Goal: Task Accomplishment & Management: Complete application form

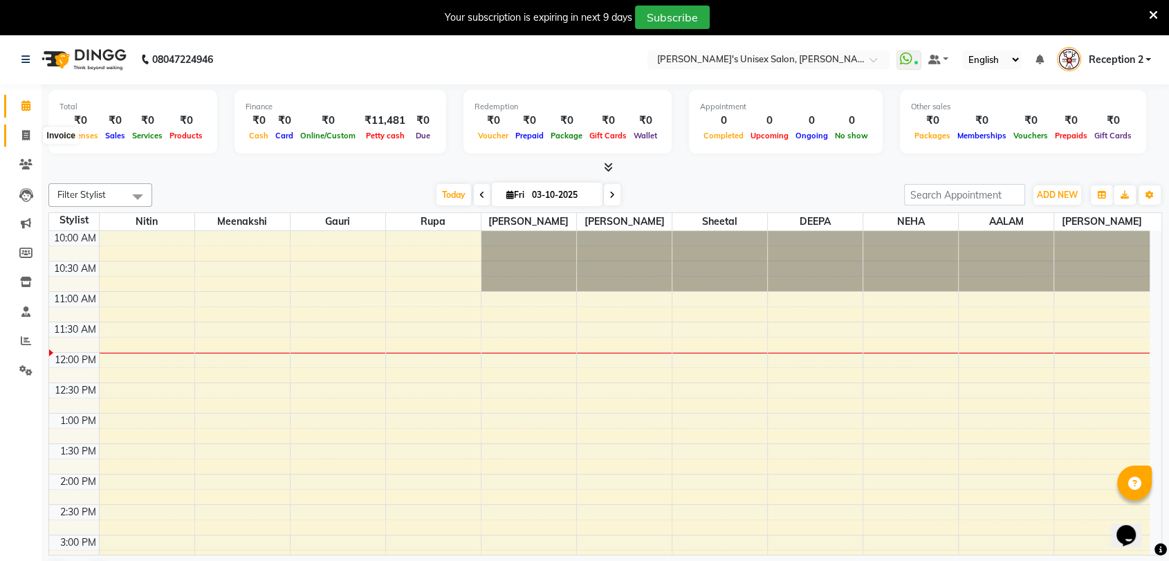
click at [22, 134] on icon at bounding box center [26, 135] width 8 height 10
select select "service"
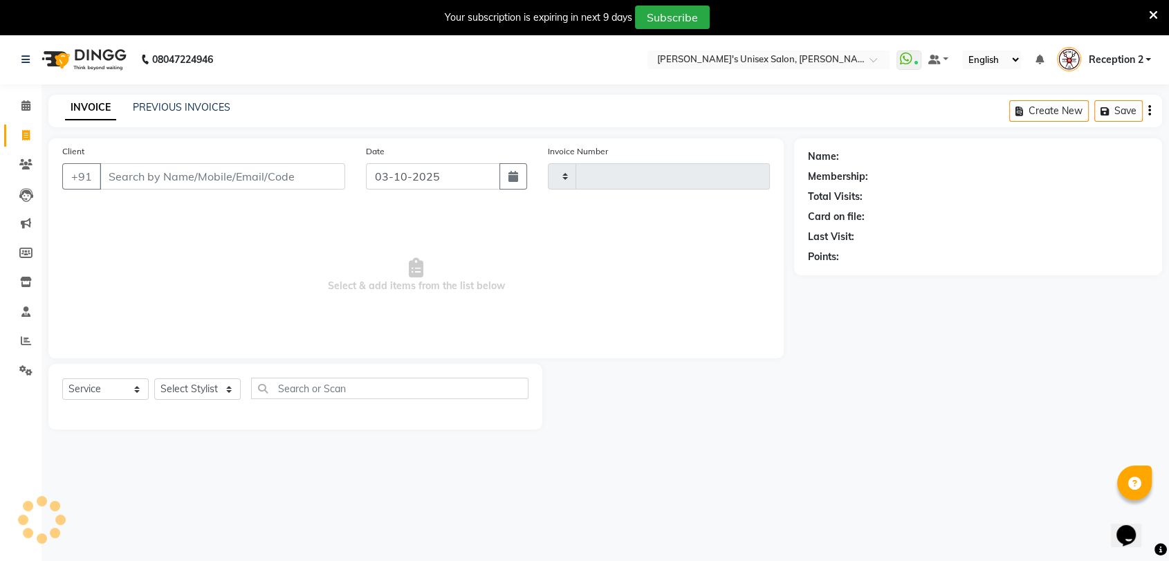
type input "2697"
select select "62"
click at [159, 111] on link "PREVIOUS INVOICES" at bounding box center [182, 107] width 98 height 12
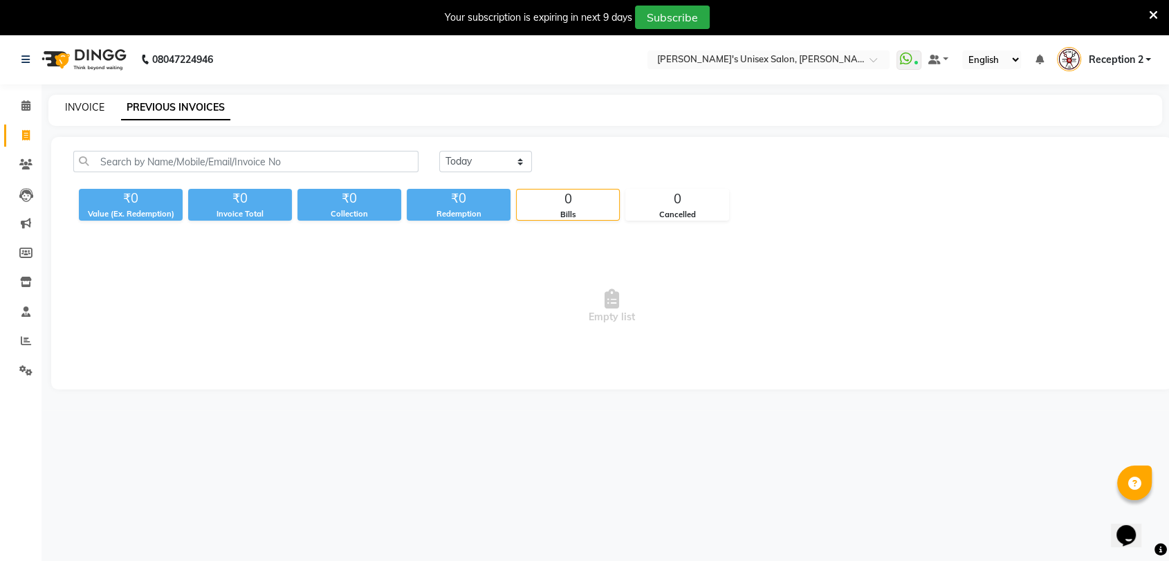
click at [95, 101] on link "INVOICE" at bounding box center [84, 107] width 39 height 12
select select "62"
select select "service"
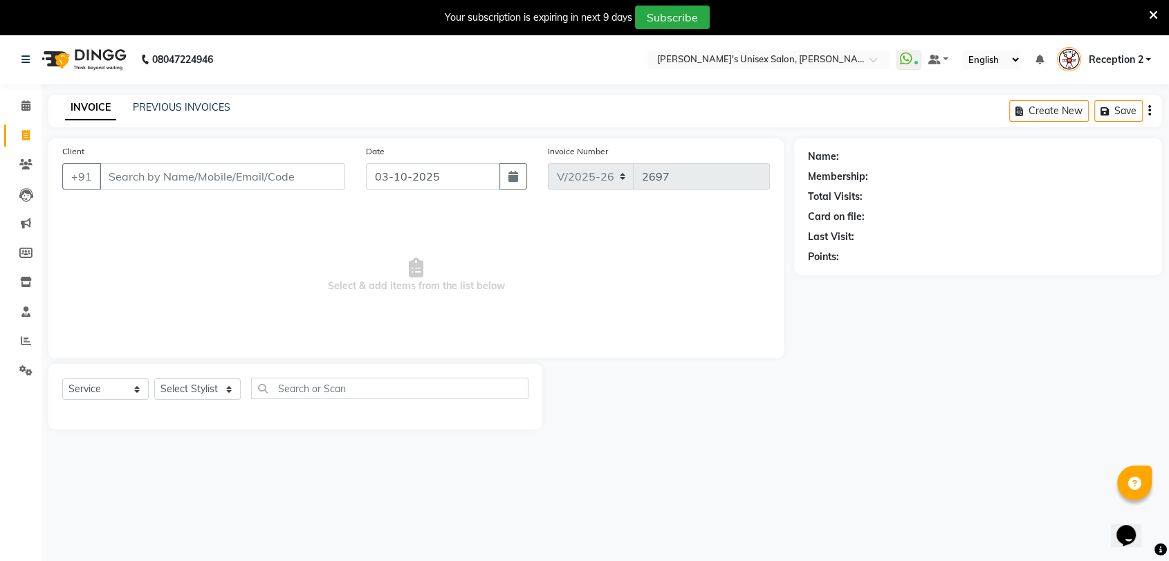
click at [171, 179] on input "Client" at bounding box center [223, 176] width 246 height 26
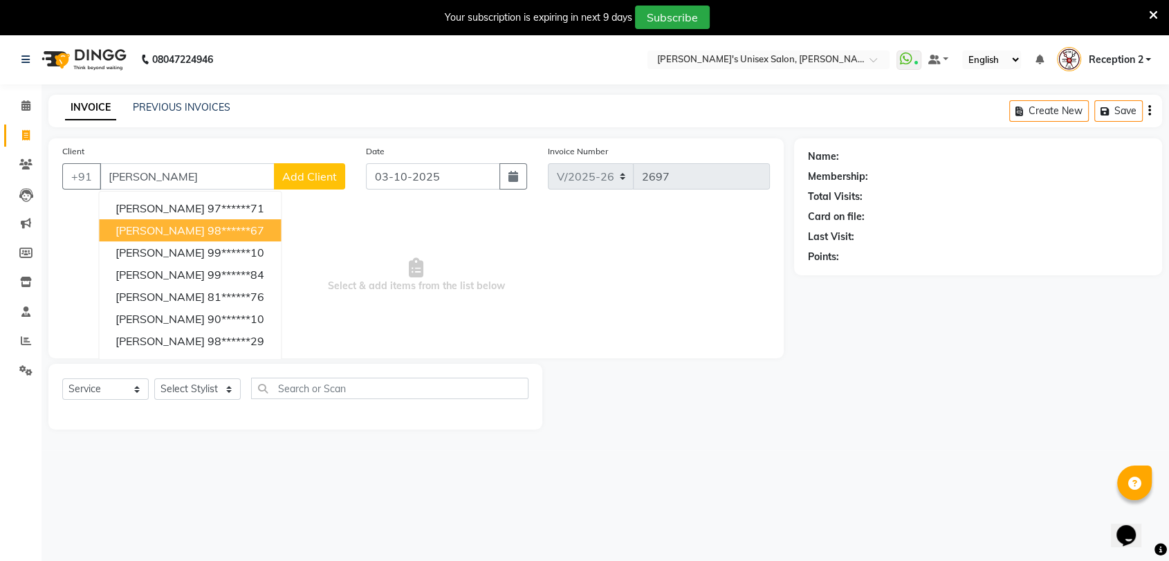
click at [157, 230] on span "[PERSON_NAME]" at bounding box center [160, 230] width 89 height 14
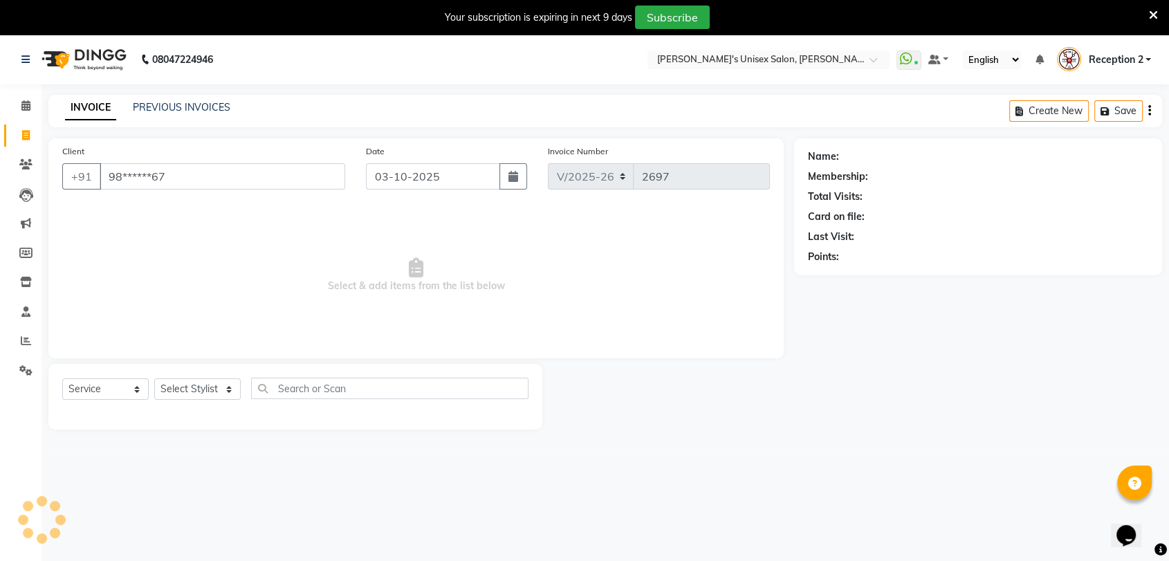
type input "98******67"
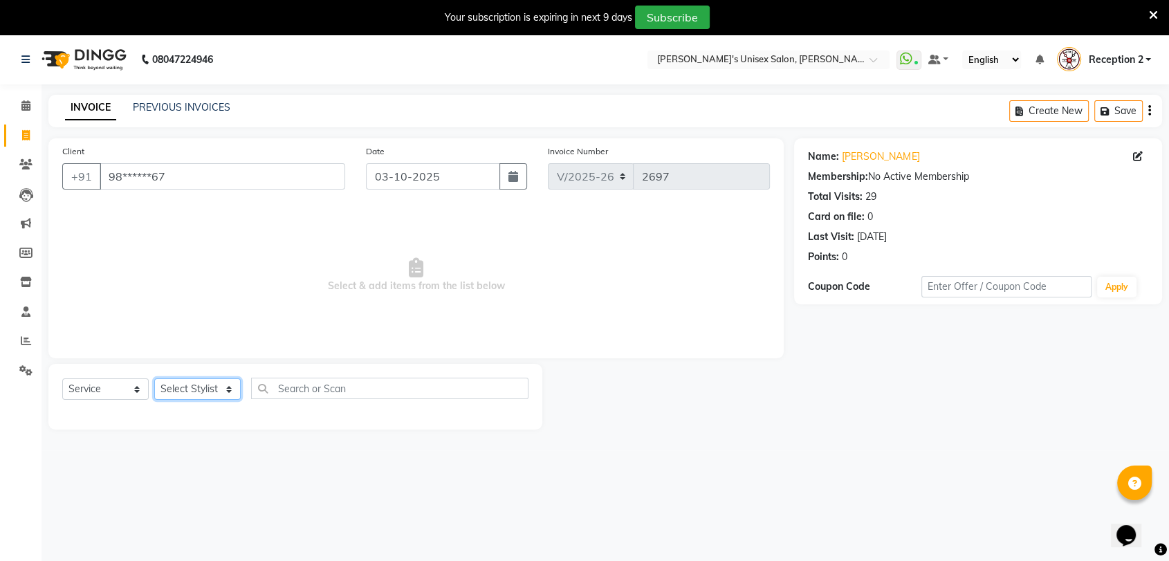
click at [206, 384] on select "Select Stylist [PERSON_NAME] DEEPA [PERSON_NAME] NEHA Nitin [PERSON_NAME] Recep…" at bounding box center [197, 388] width 86 height 21
select select "2430"
click at [154, 378] on select "Select Stylist [PERSON_NAME] DEEPA [PERSON_NAME] NEHA Nitin [PERSON_NAME] Recep…" at bounding box center [197, 388] width 86 height 21
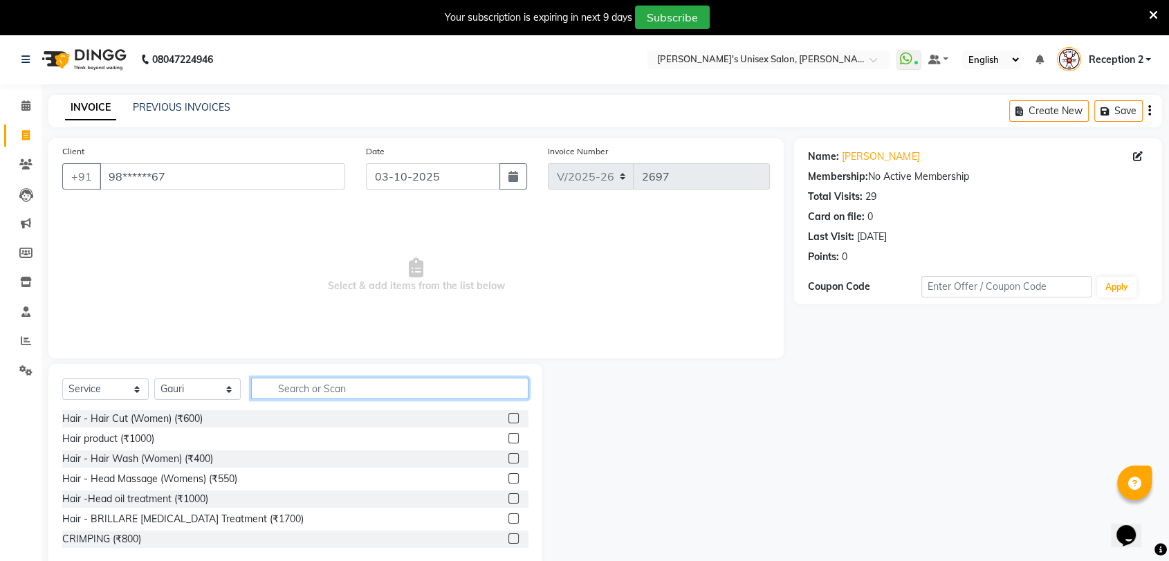
click at [292, 386] on input "text" at bounding box center [389, 388] width 277 height 21
type input "NAIL"
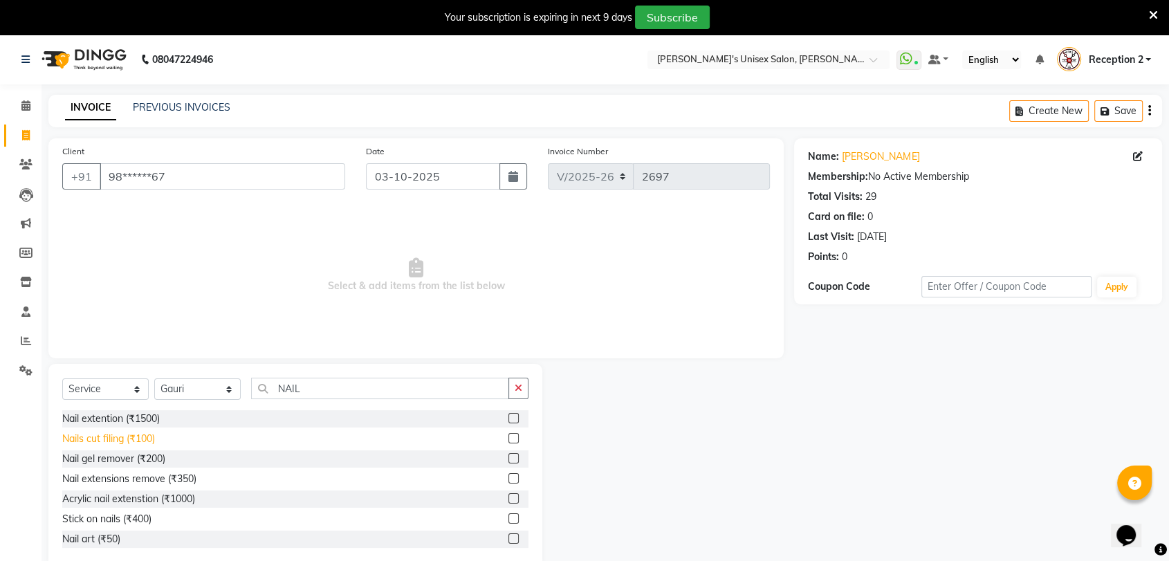
click at [125, 444] on div "Nails cut filing (₹100)" at bounding box center [108, 439] width 93 height 15
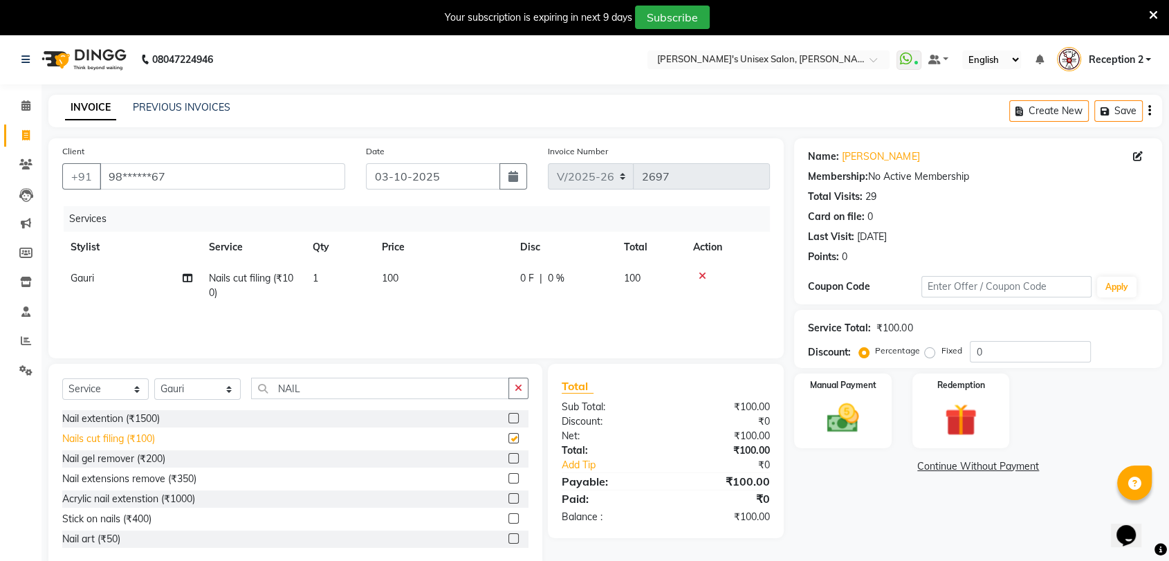
checkbox input "false"
click at [406, 279] on td "100" at bounding box center [443, 286] width 138 height 46
select select "2430"
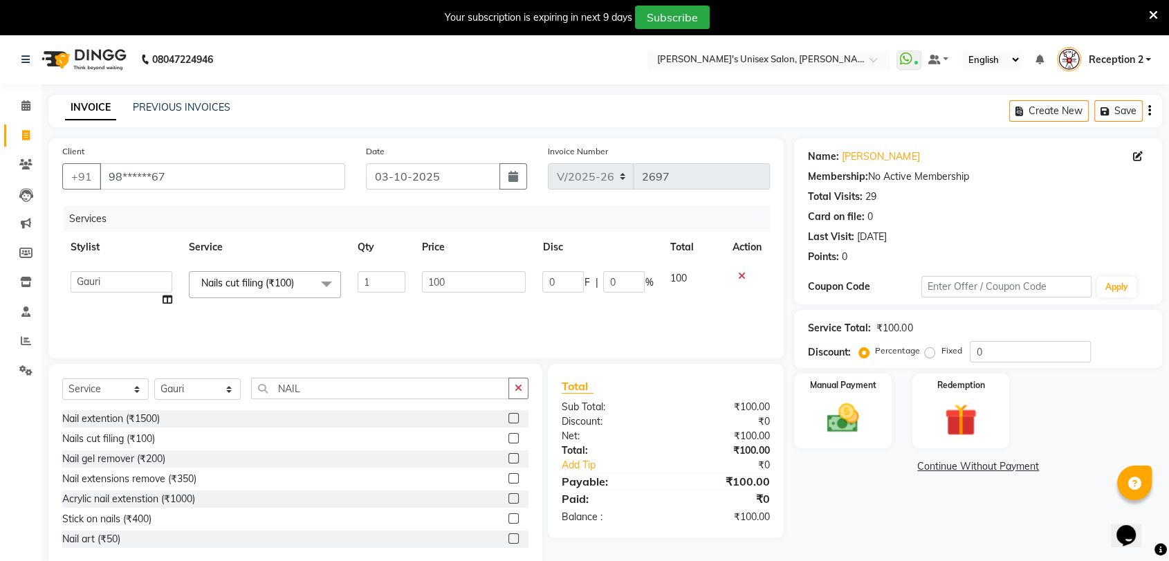
click at [406, 279] on td "1" at bounding box center [381, 289] width 64 height 53
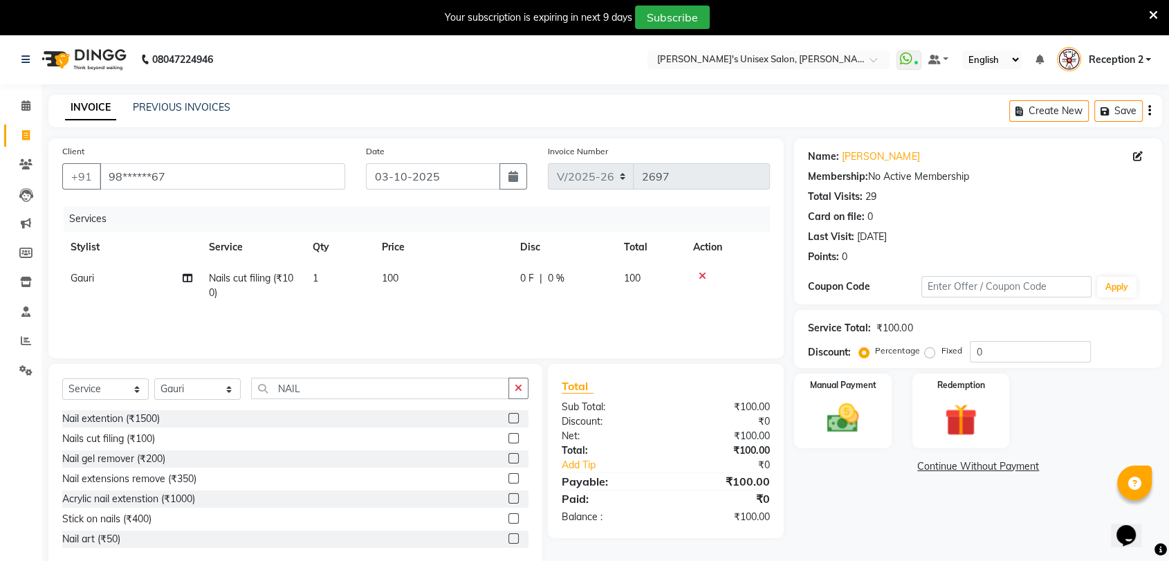
click at [459, 286] on td "100" at bounding box center [443, 286] width 138 height 46
select select "2430"
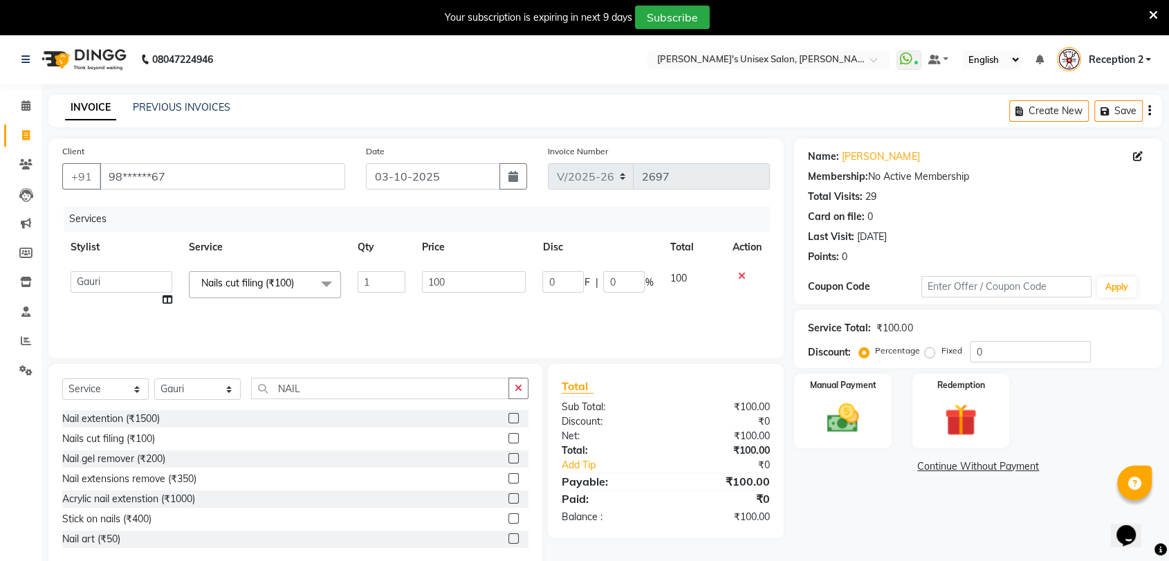
click at [459, 286] on input "100" at bounding box center [474, 281] width 104 height 21
type input "50"
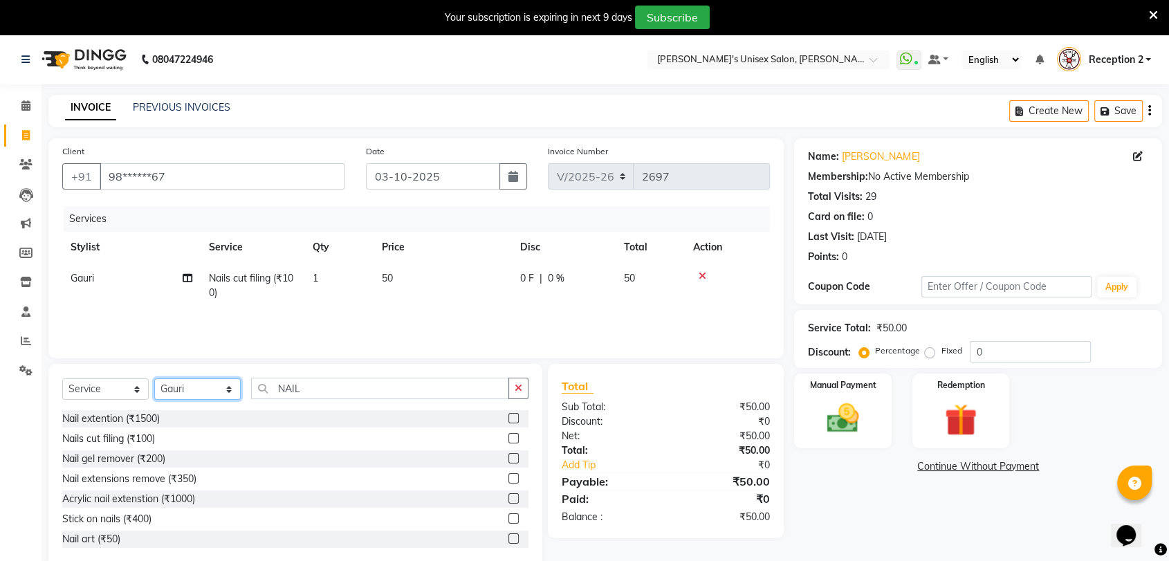
click at [199, 385] on select "Select Stylist [PERSON_NAME] DEEPA [PERSON_NAME] NEHA Nitin [PERSON_NAME] Recep…" at bounding box center [197, 388] width 86 height 21
select select "70290"
click at [154, 378] on select "Select Stylist [PERSON_NAME] DEEPA [PERSON_NAME] NEHA Nitin [PERSON_NAME] Recep…" at bounding box center [197, 388] width 86 height 21
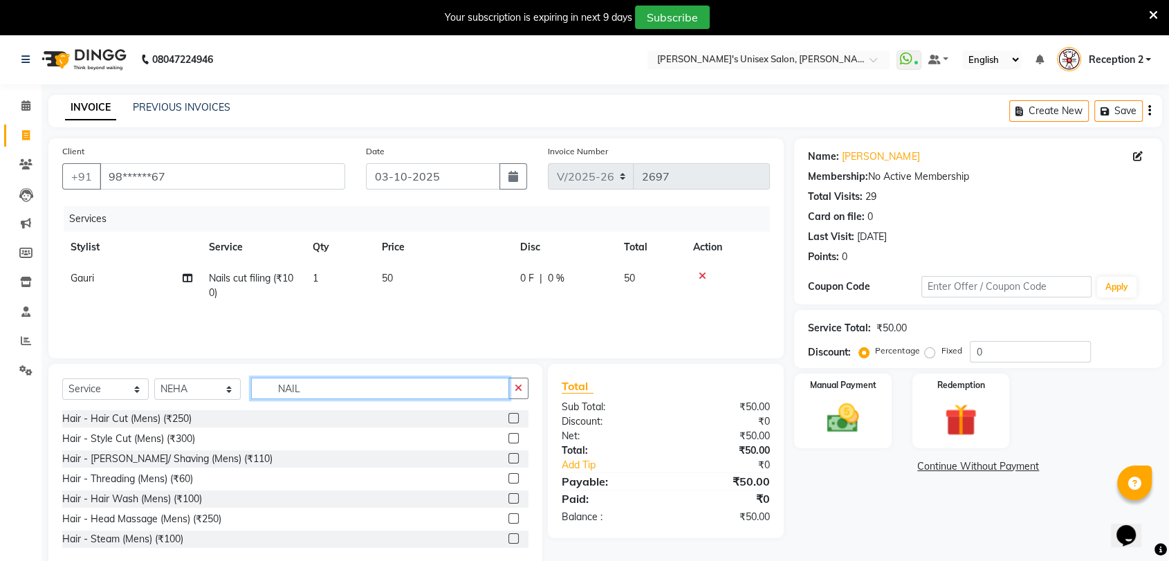
click at [326, 394] on input "NAIL" at bounding box center [380, 388] width 258 height 21
type input "N"
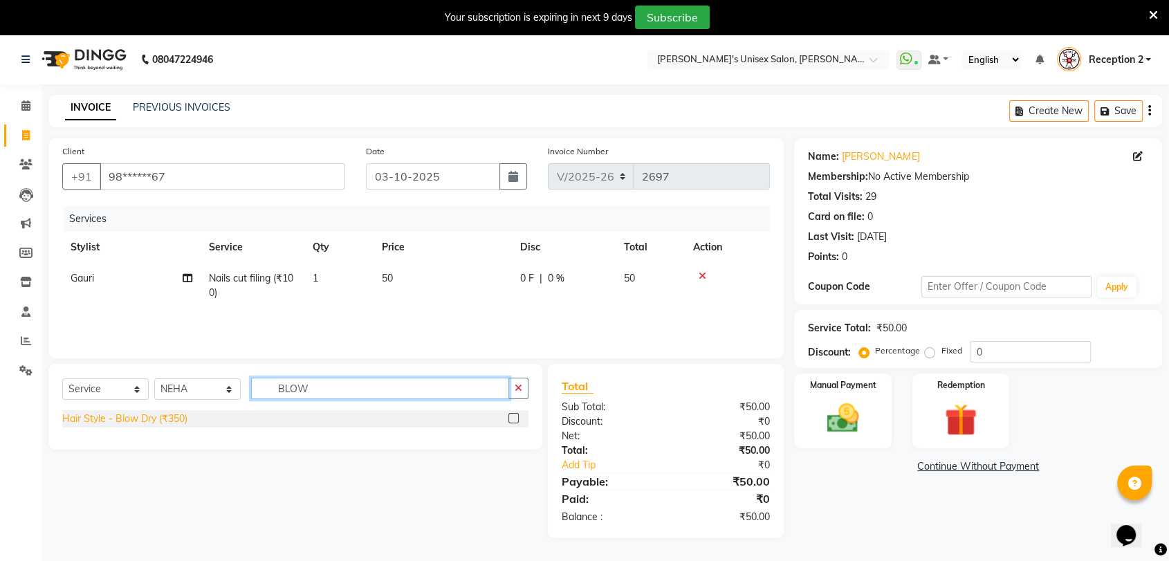
type input "BLOW"
click at [160, 414] on div "Hair Style - Blow Dry (₹350)" at bounding box center [124, 419] width 125 height 15
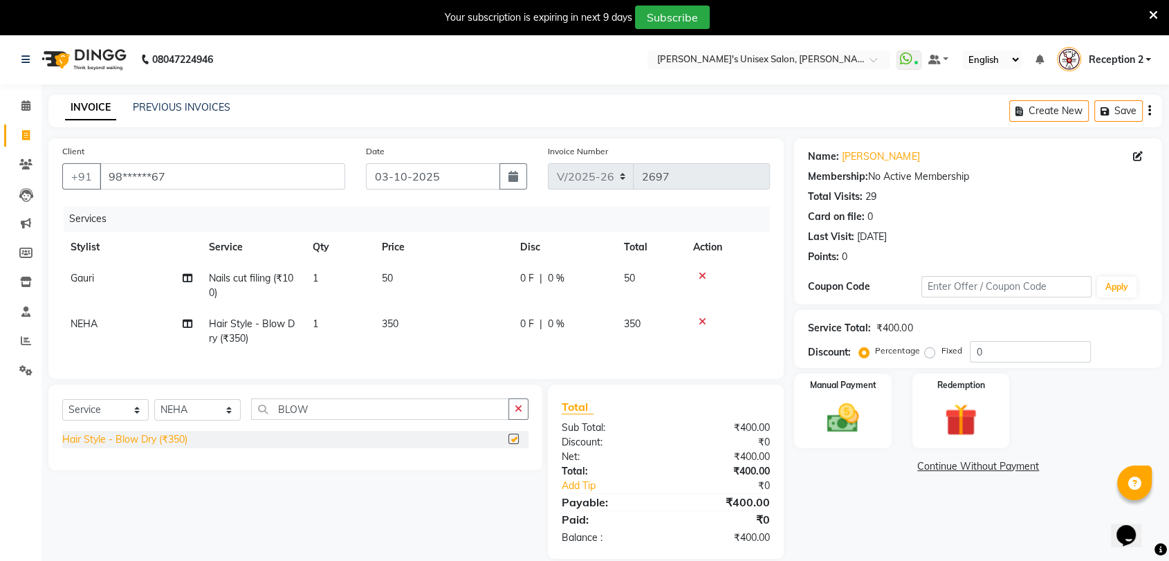
checkbox input "false"
click at [418, 320] on td "350" at bounding box center [443, 332] width 138 height 46
select select "70290"
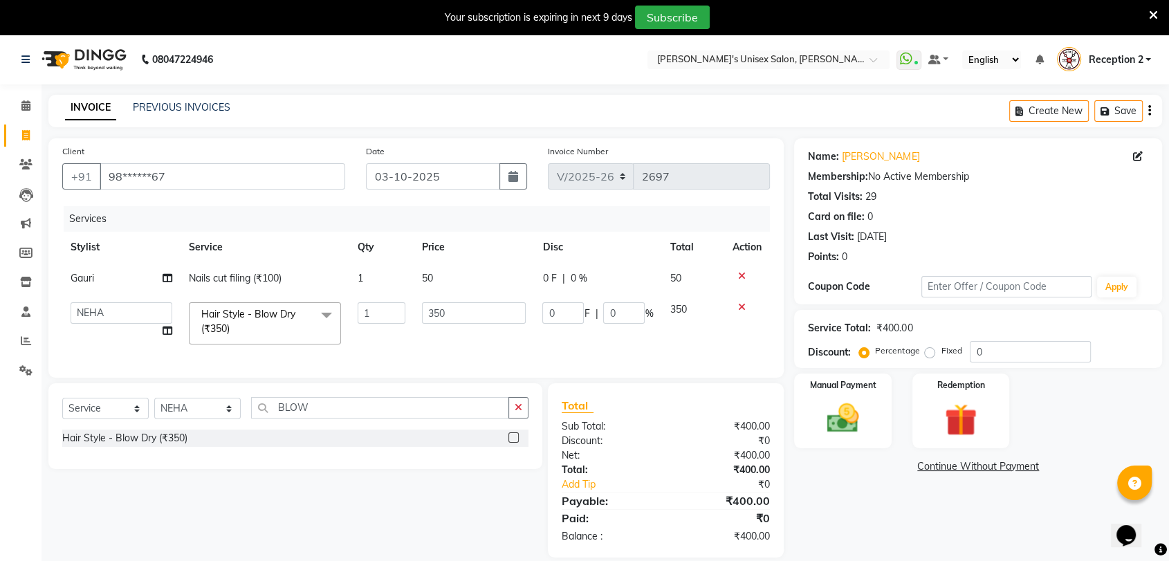
click at [418, 320] on td "350" at bounding box center [474, 323] width 121 height 59
click at [454, 315] on input "350" at bounding box center [474, 312] width 104 height 21
type input "3"
type input "400"
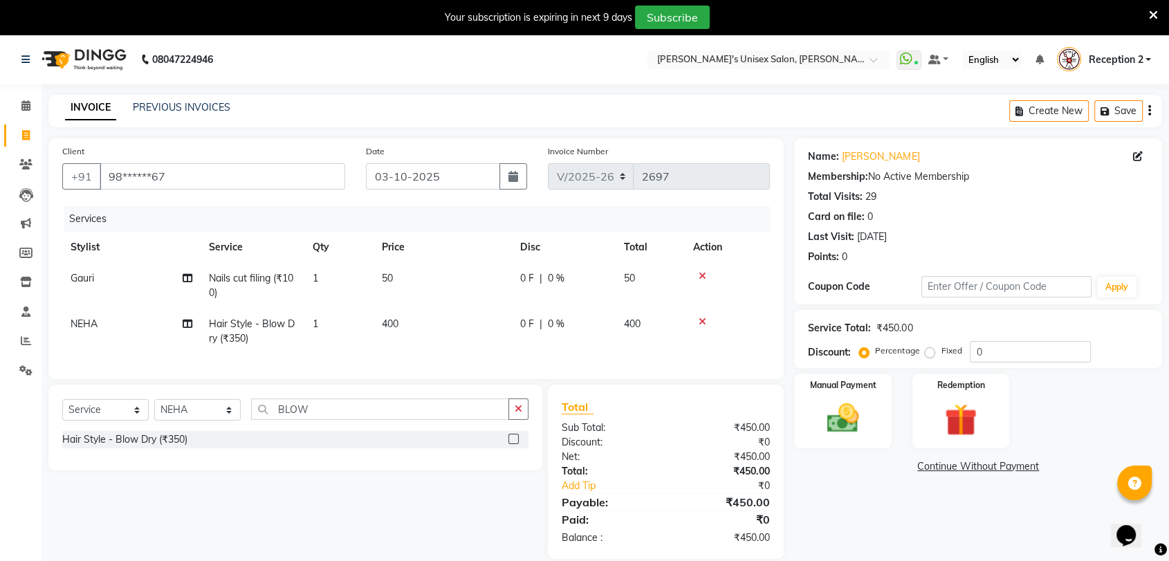
click at [845, 496] on div "Name: [PERSON_NAME] Membership: No Active Membership Total Visits: 29 Card on f…" at bounding box center [983, 348] width 378 height 421
click at [842, 422] on img at bounding box center [843, 418] width 54 height 39
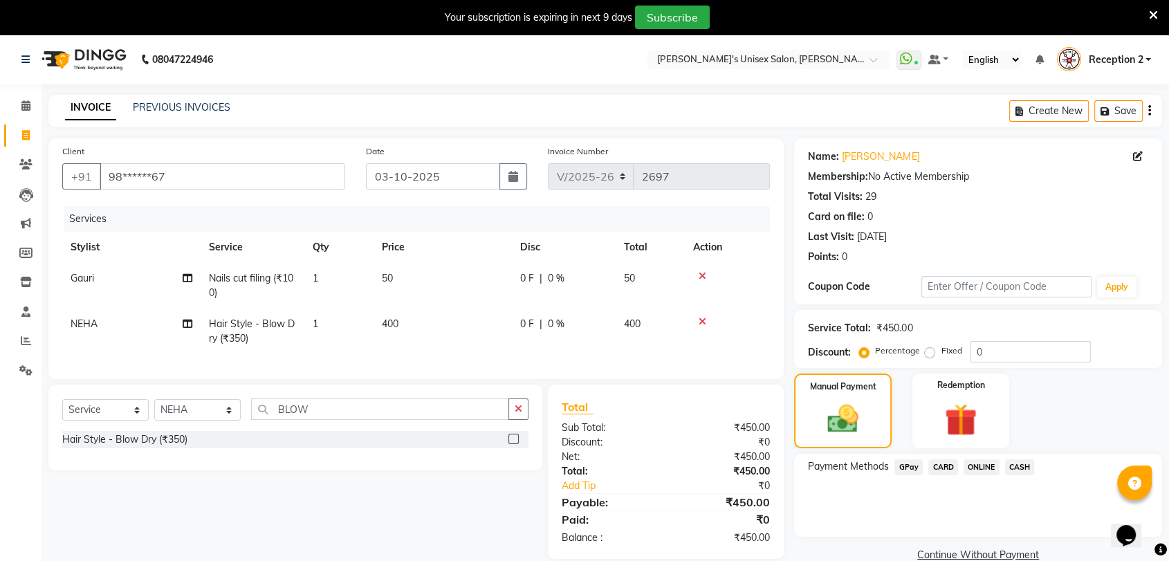
click at [905, 466] on span "GPay" at bounding box center [908, 467] width 28 height 16
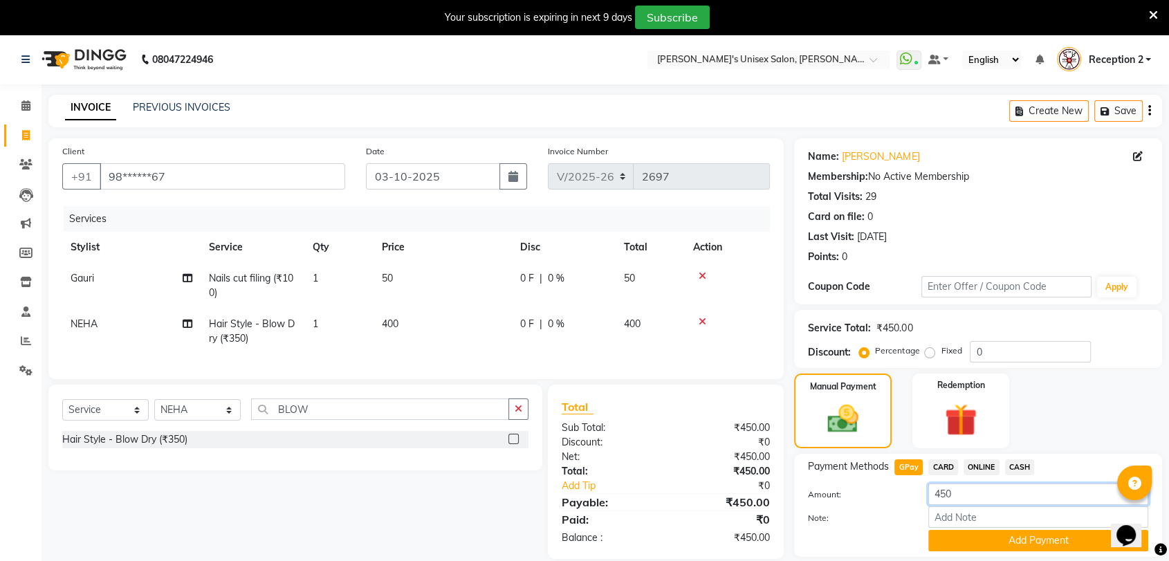
click at [983, 497] on input "450" at bounding box center [1038, 494] width 220 height 21
type input "4"
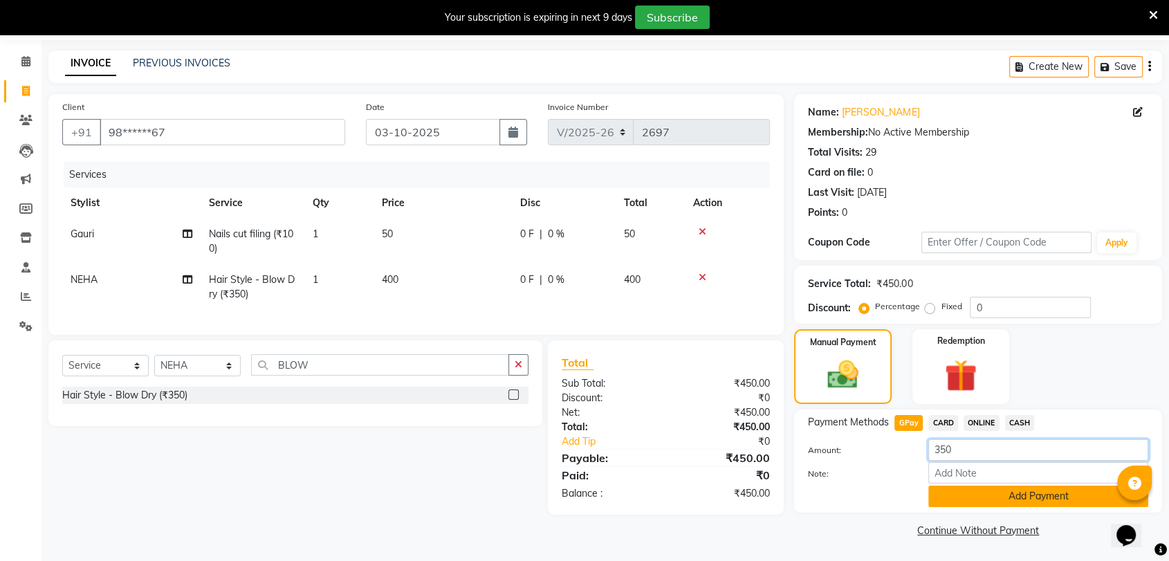
type input "350"
click at [988, 499] on button "Add Payment" at bounding box center [1038, 496] width 220 height 21
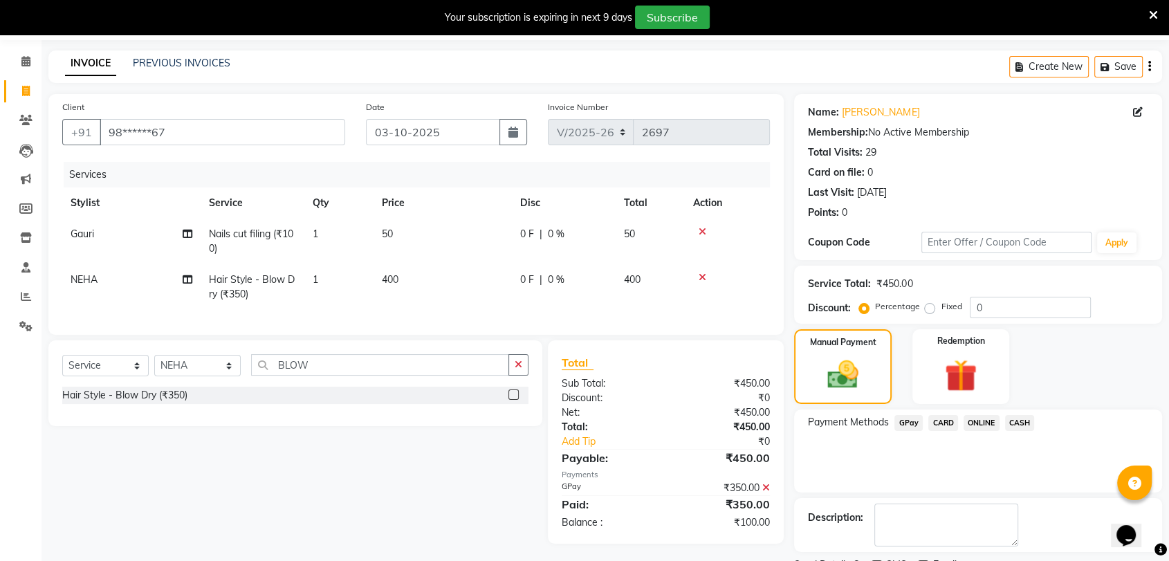
click at [1018, 418] on span "CASH" at bounding box center [1020, 423] width 30 height 16
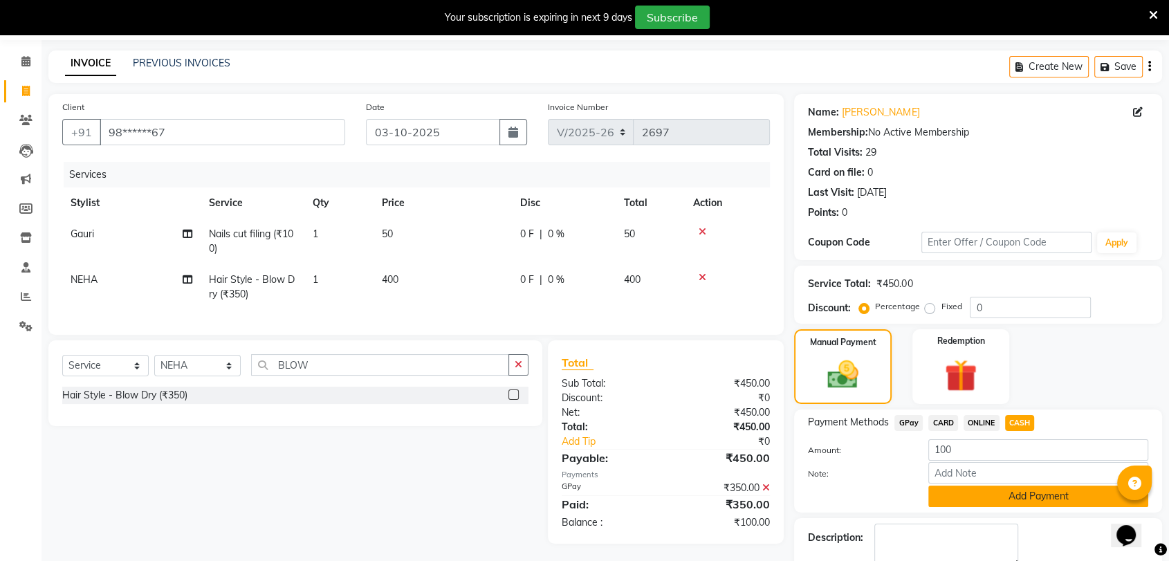
click at [1002, 499] on button "Add Payment" at bounding box center [1038, 496] width 220 height 21
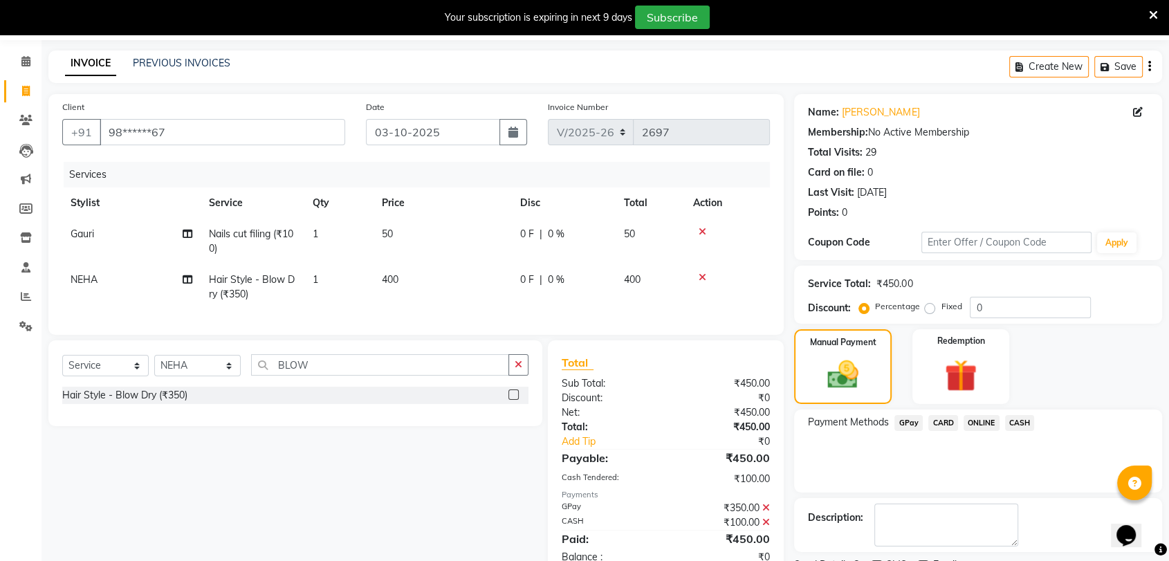
scroll to position [102, 0]
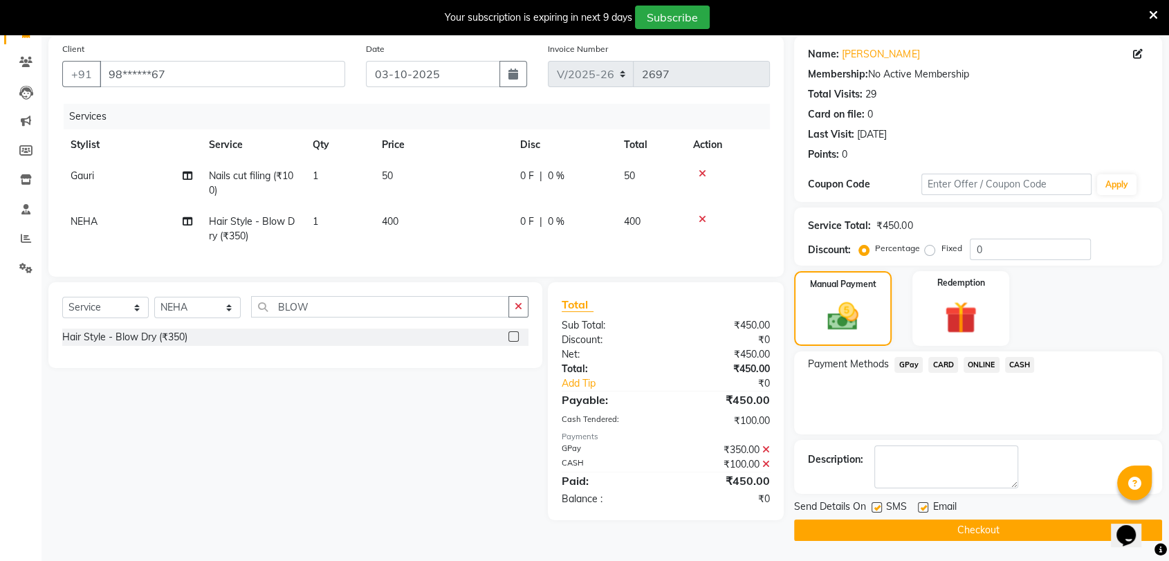
click at [993, 521] on button "Checkout" at bounding box center [978, 529] width 368 height 21
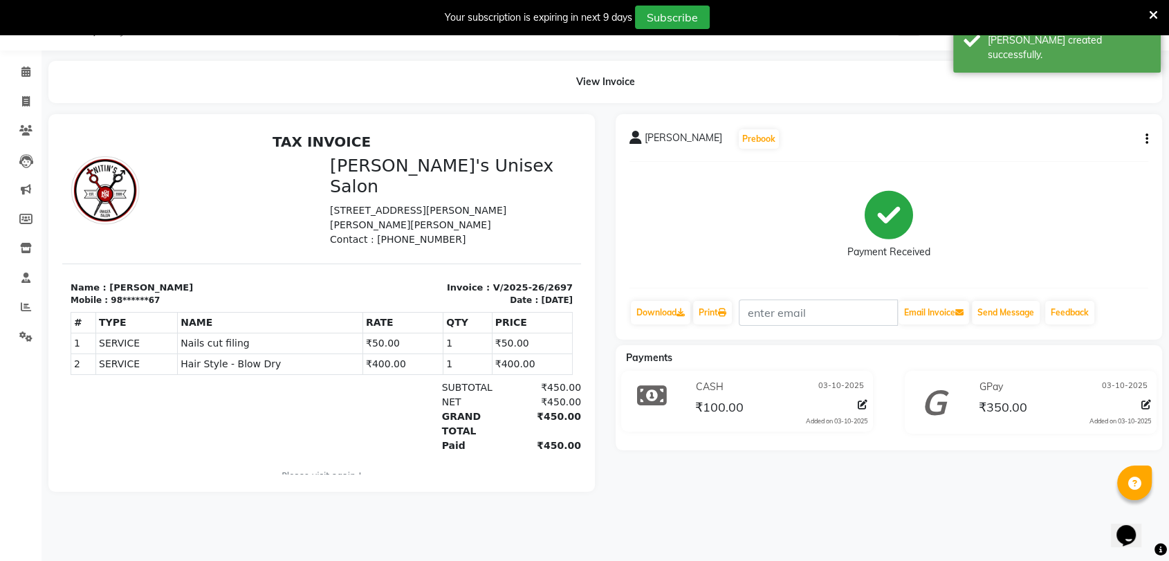
click at [1155, 16] on icon at bounding box center [1153, 15] width 9 height 12
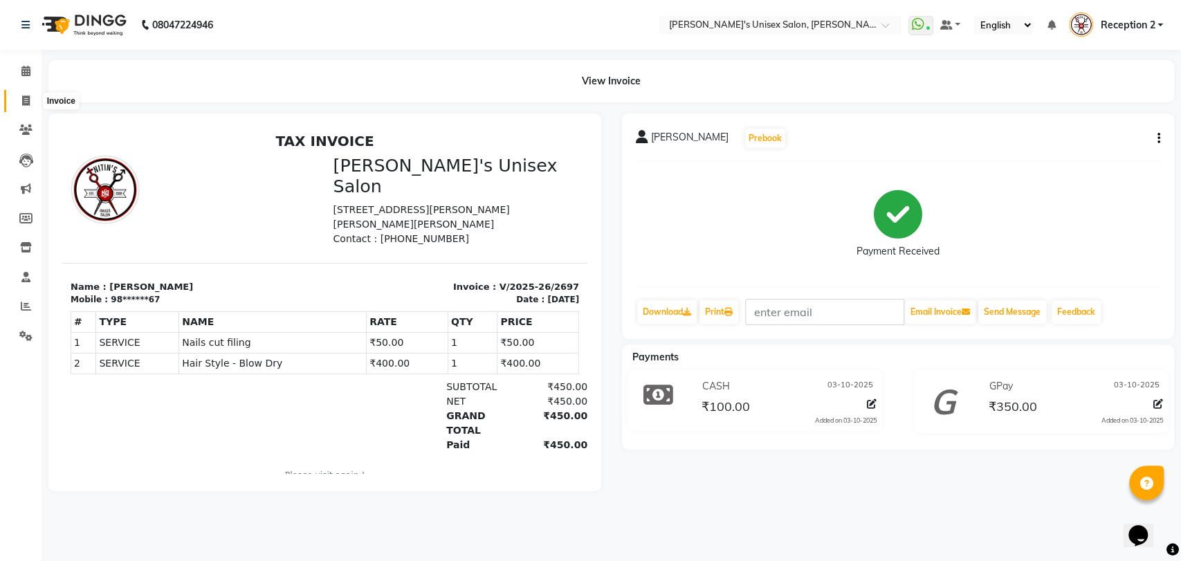
click at [27, 105] on icon at bounding box center [26, 100] width 8 height 10
select select "62"
select select "service"
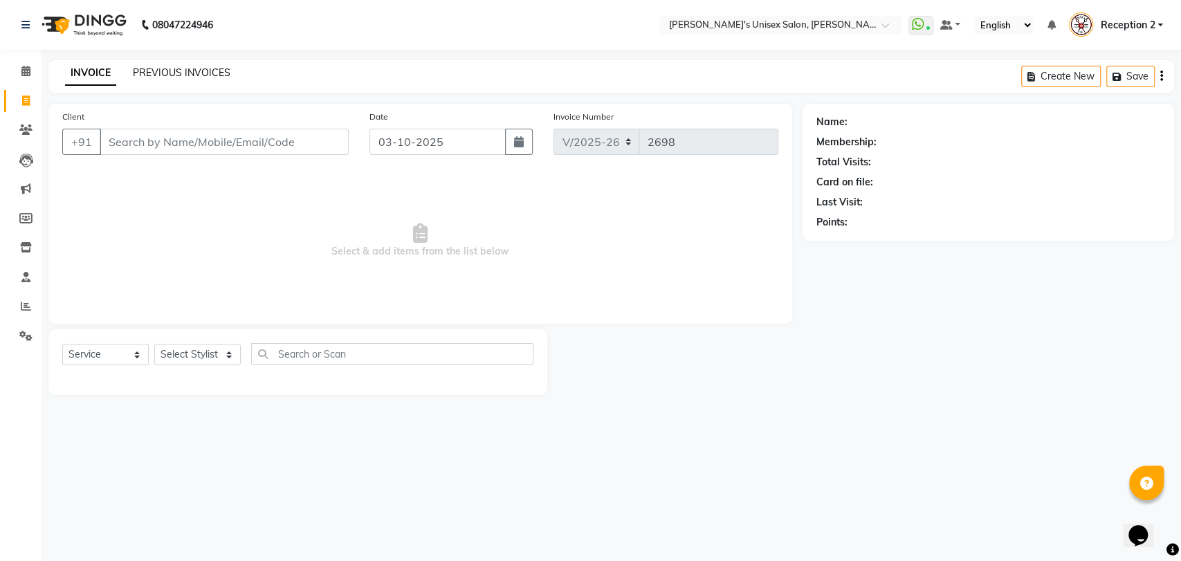
click at [183, 71] on link "PREVIOUS INVOICES" at bounding box center [182, 72] width 98 height 12
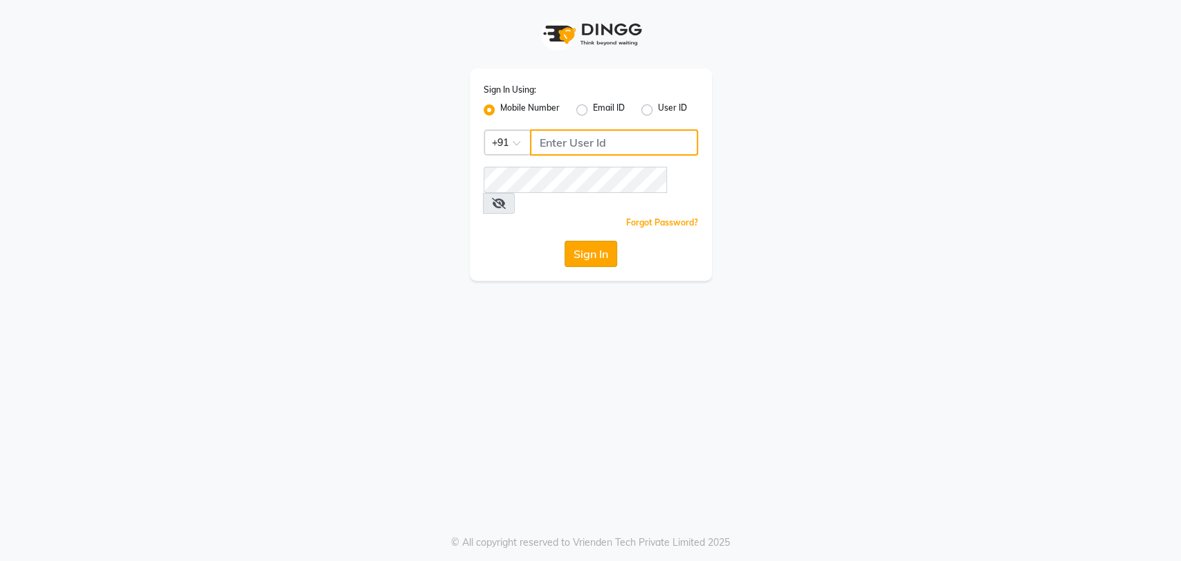
type input "5533992244"
click at [598, 241] on button "Sign In" at bounding box center [590, 254] width 53 height 26
